Goal: Task Accomplishment & Management: Complete application form

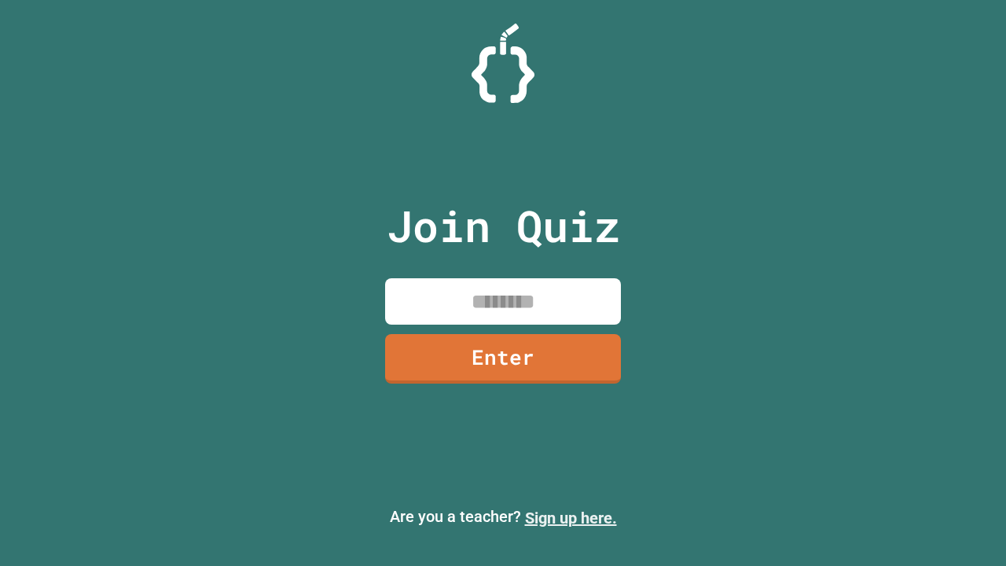
click at [570, 518] on link "Sign up here." at bounding box center [571, 517] width 92 height 19
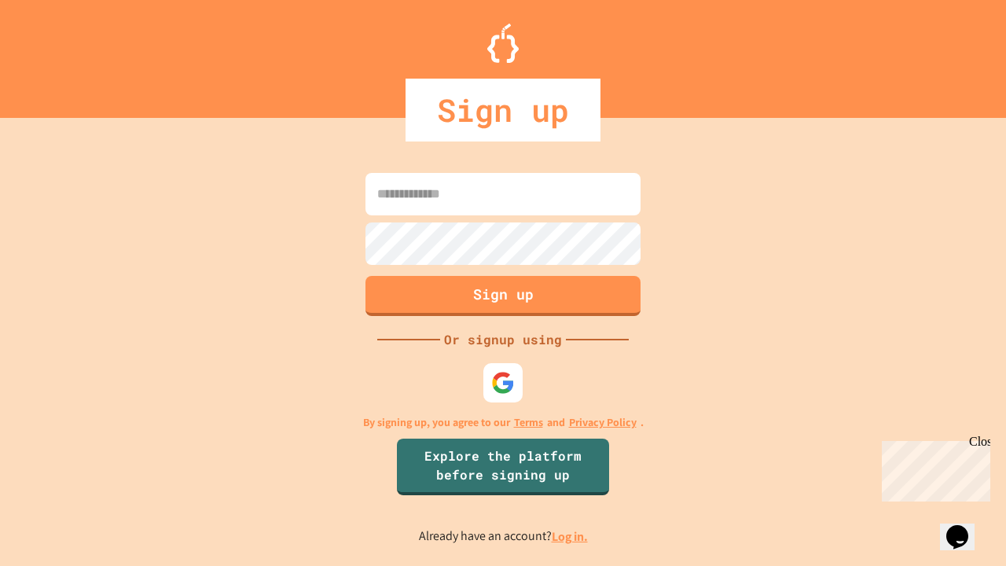
click at [570, 536] on link "Log in." at bounding box center [569, 536] width 36 height 16
